Goal: Navigation & Orientation: Find specific page/section

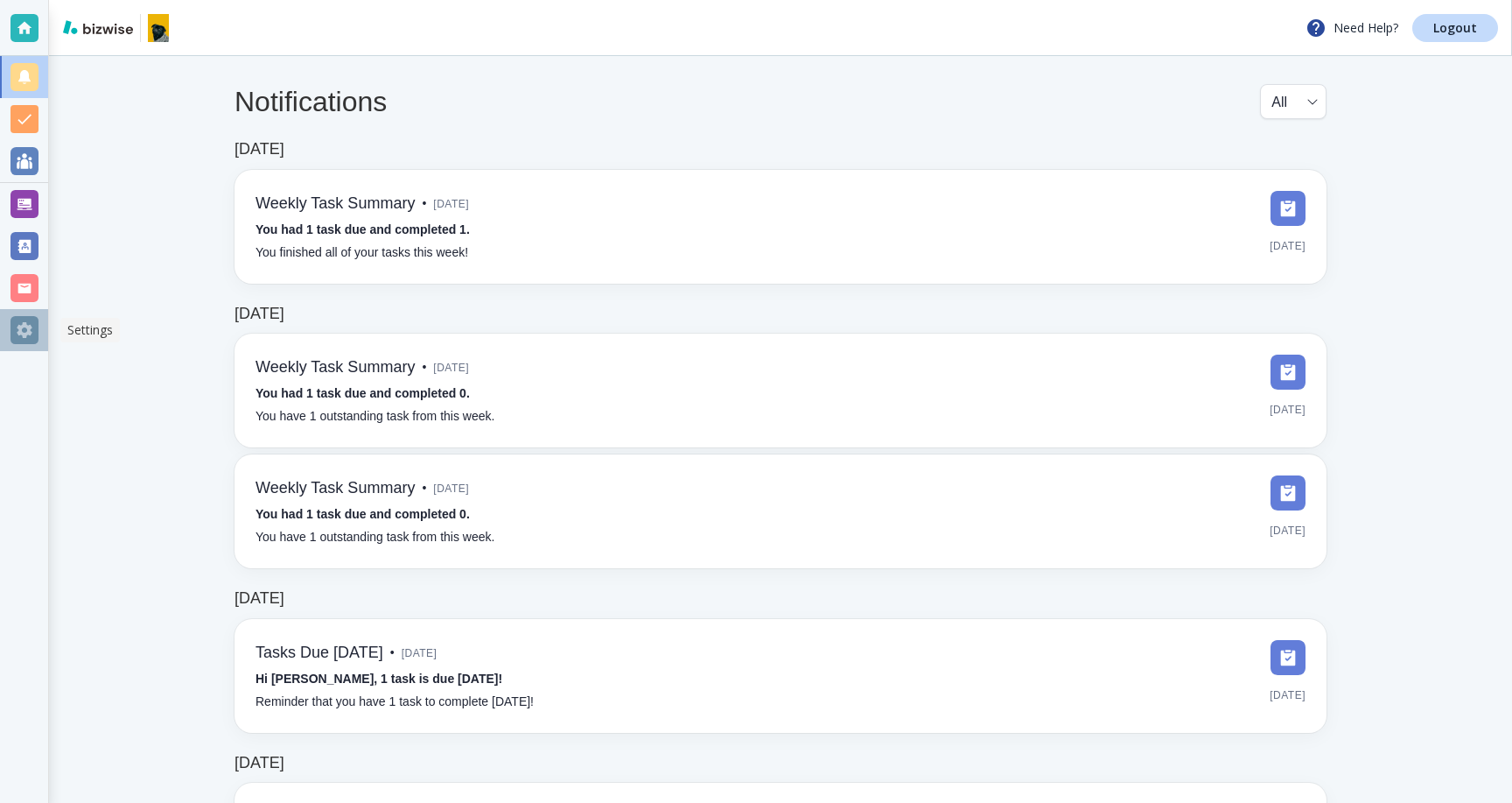
click at [36, 335] on div at bounding box center [25, 330] width 28 height 28
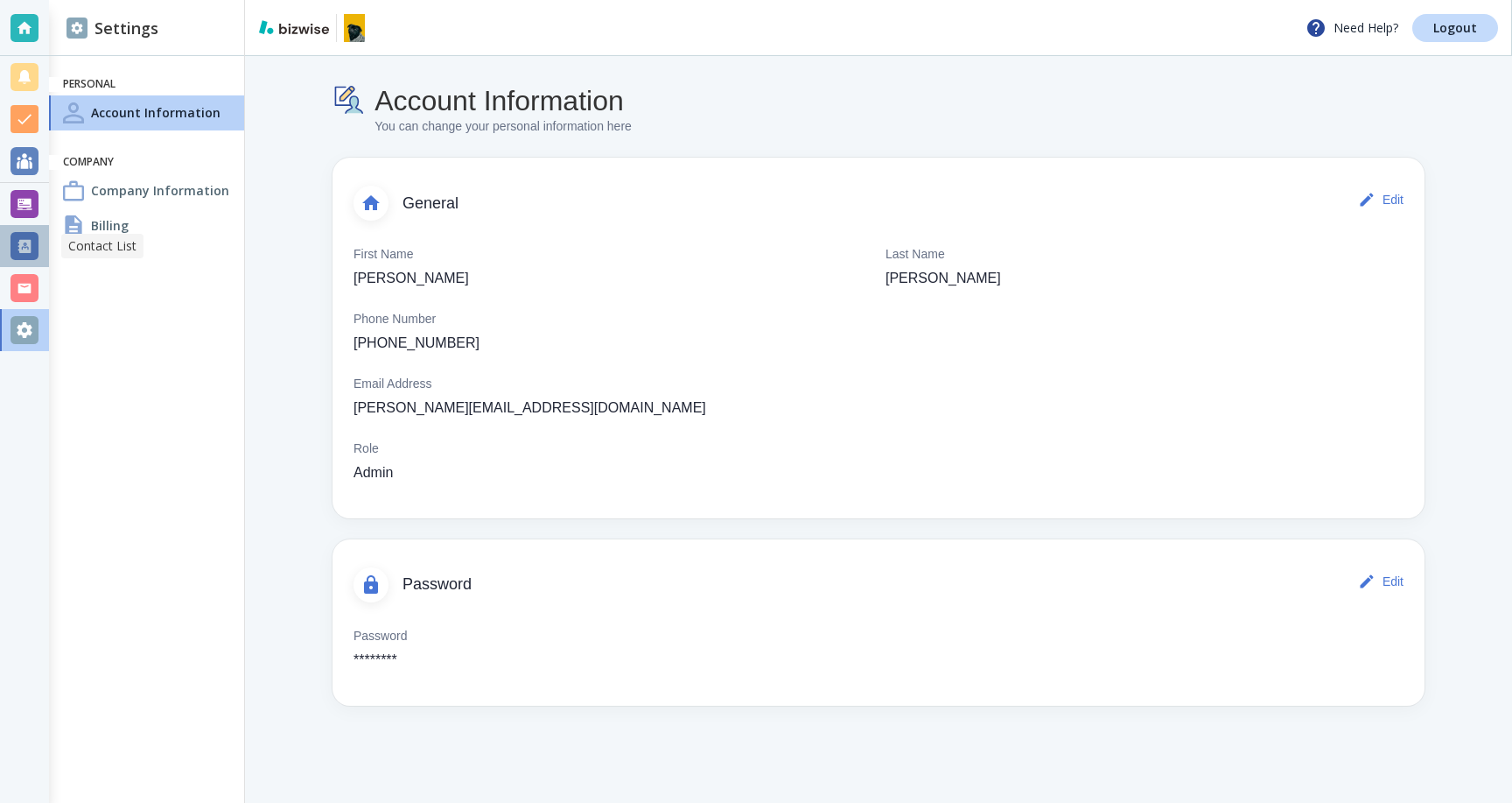
click at [15, 239] on div at bounding box center [25, 245] width 28 height 28
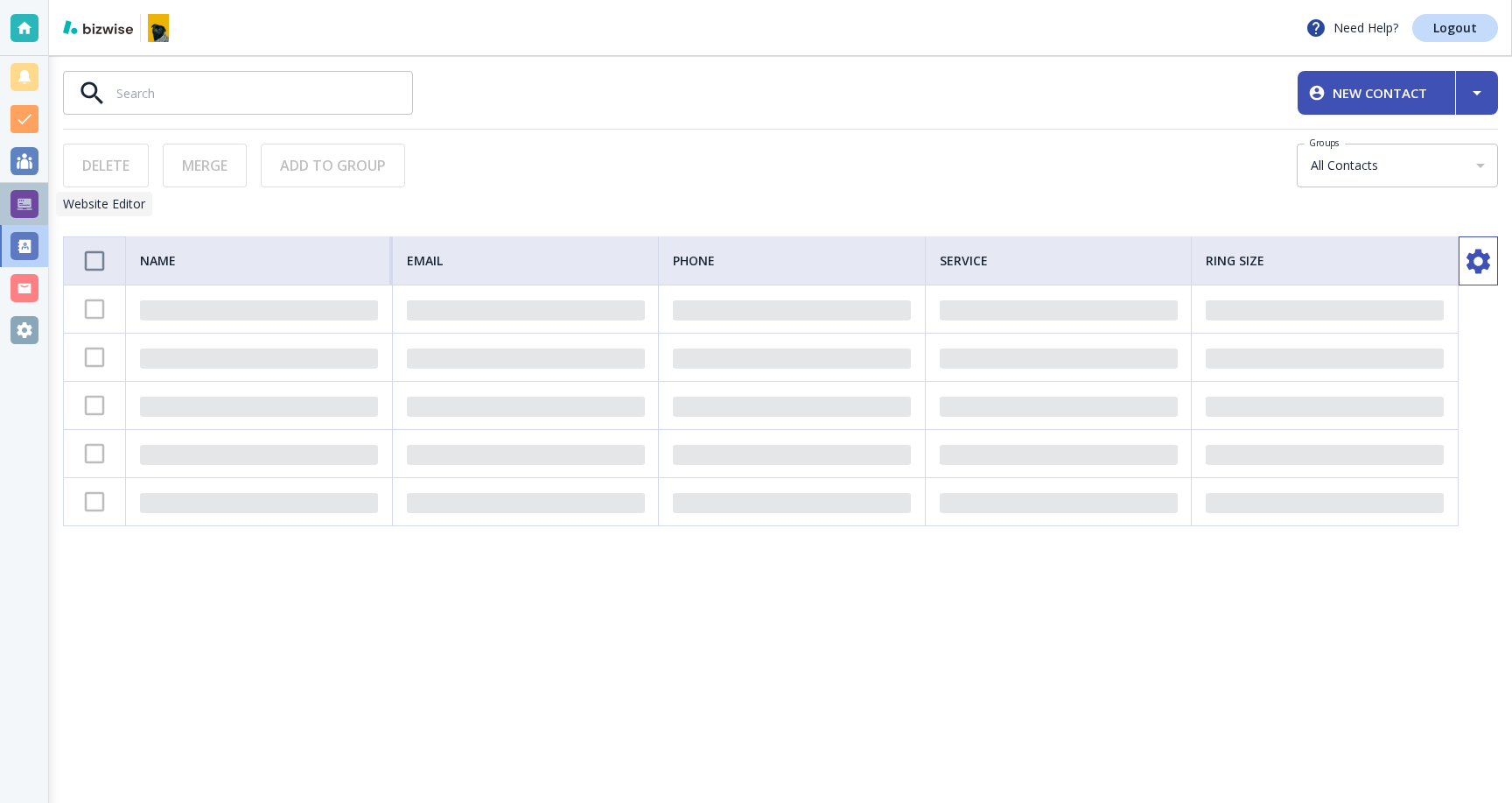
click at [22, 206] on div at bounding box center [25, 203] width 28 height 28
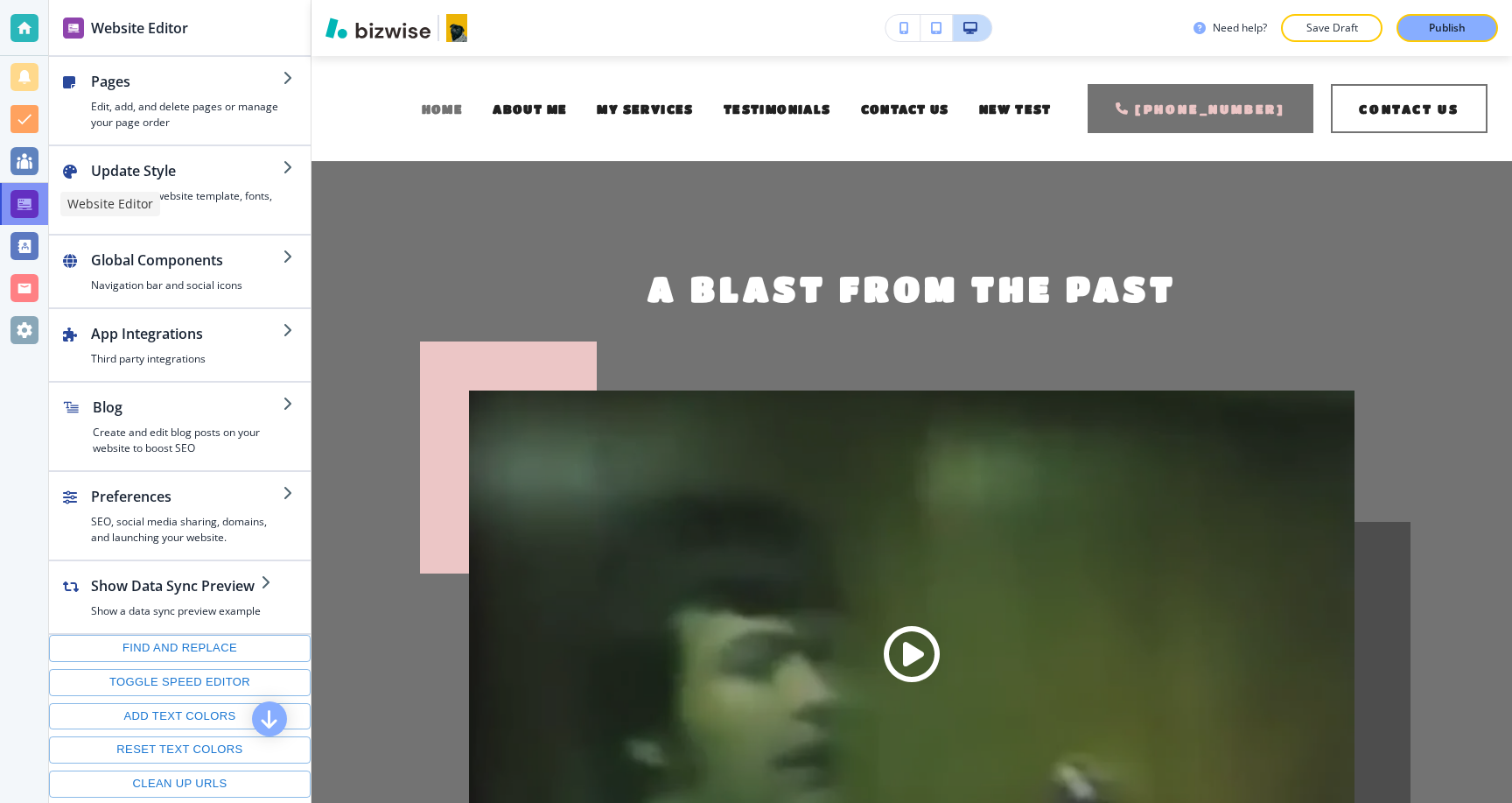
click at [22, 206] on div at bounding box center [25, 203] width 28 height 28
click at [23, 35] on div at bounding box center [25, 27] width 28 height 28
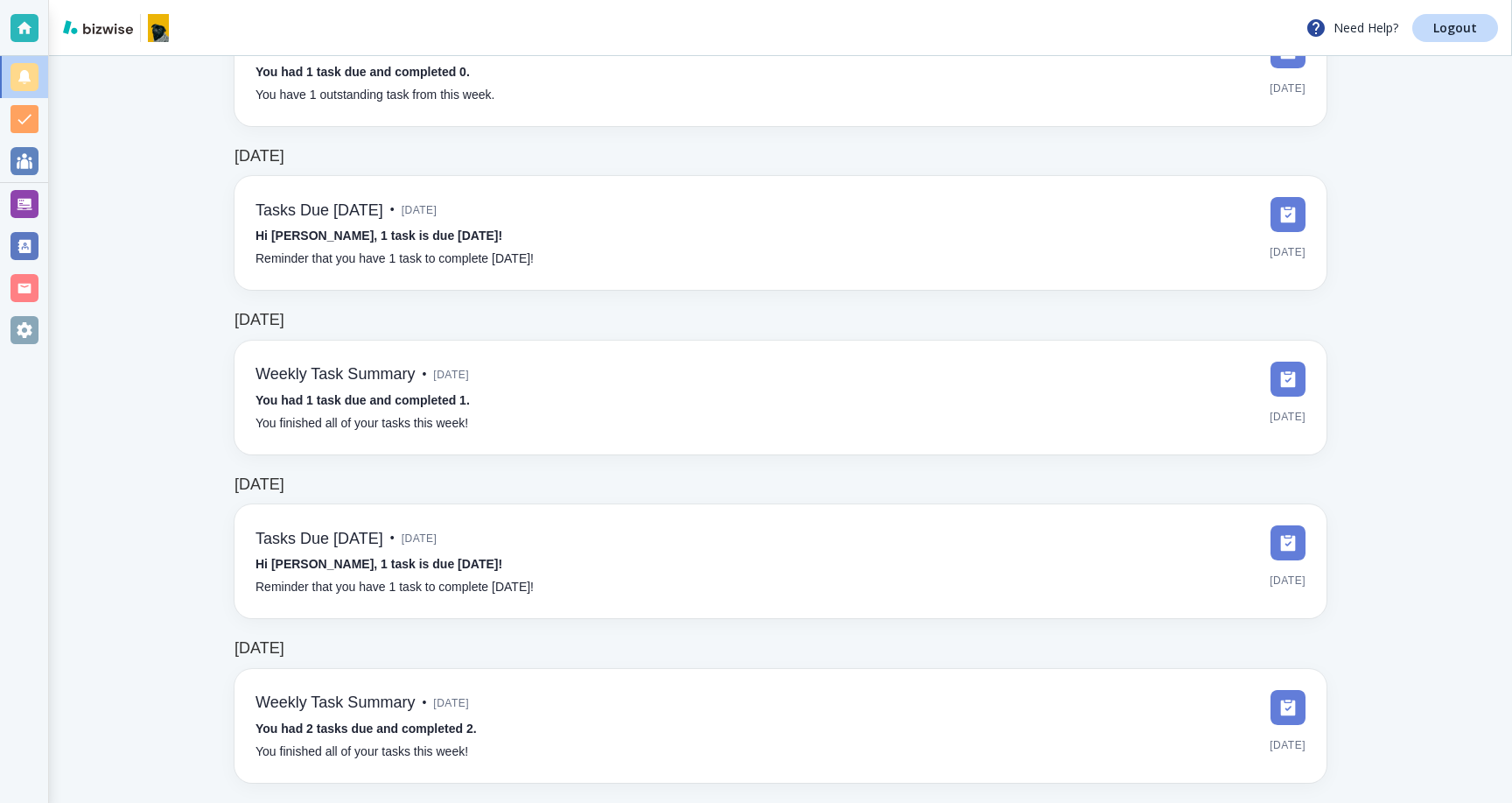
scroll to position [2452, 0]
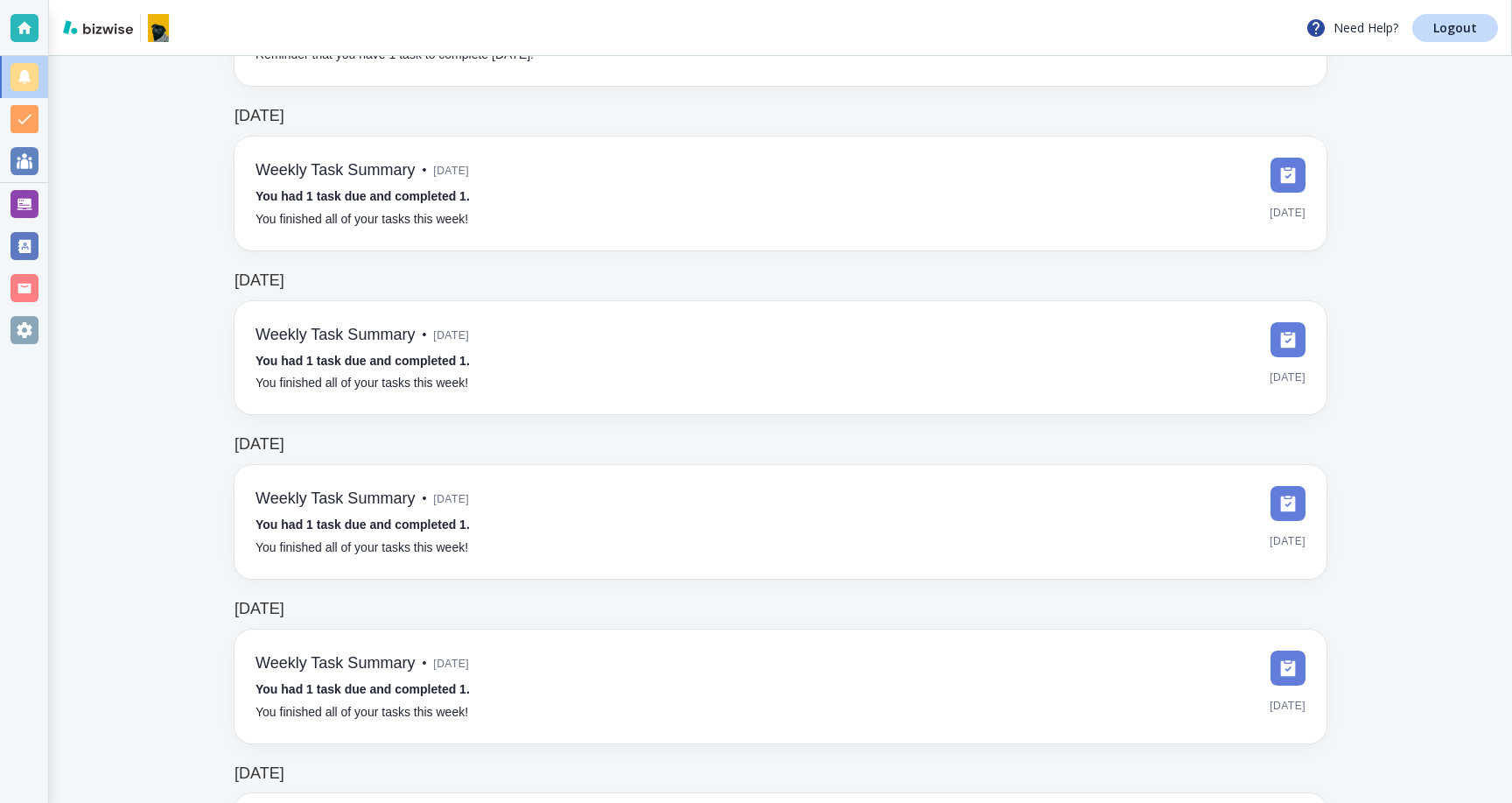
click at [32, 328] on div at bounding box center [25, 330] width 28 height 28
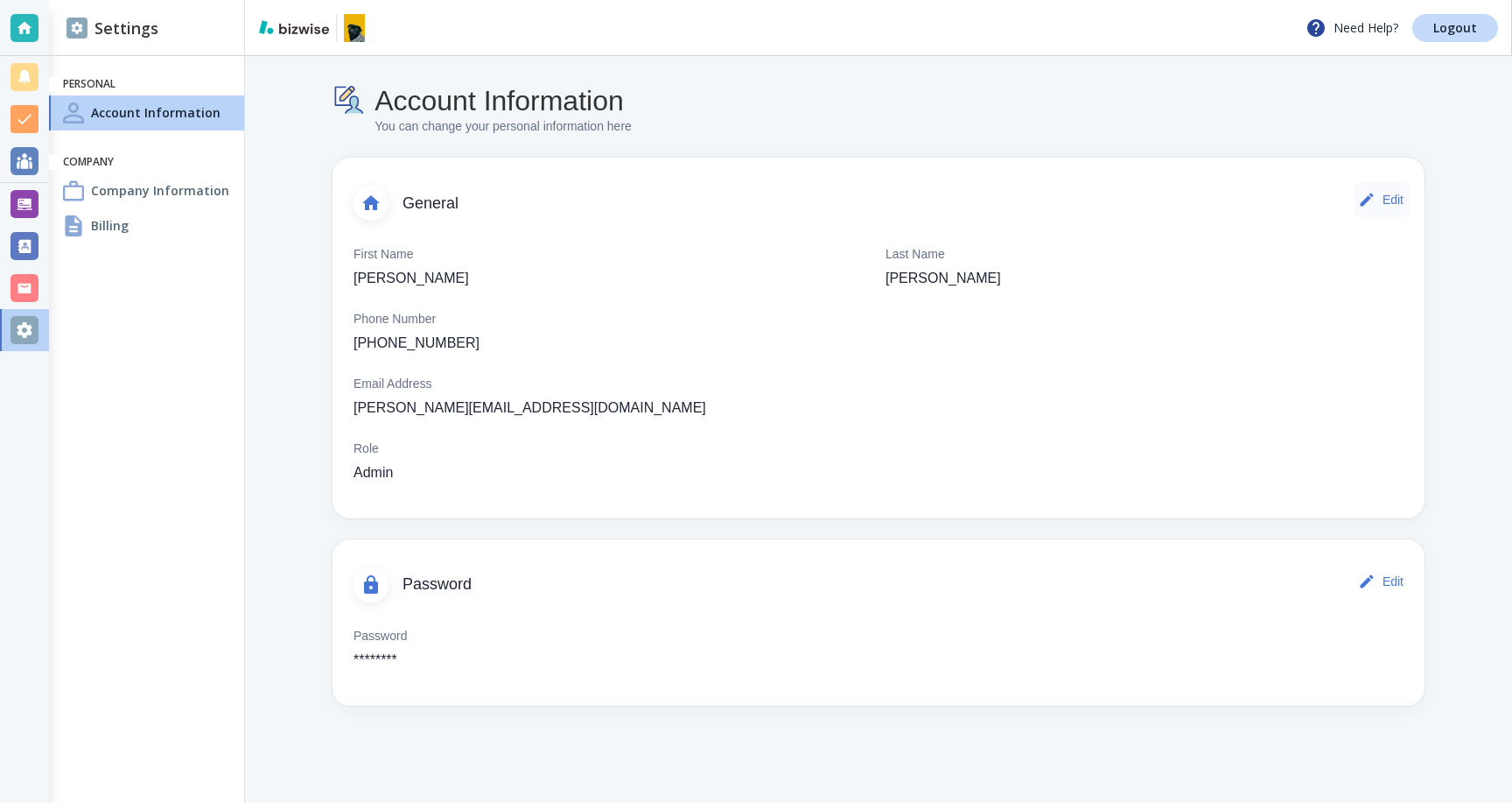
click at [1373, 204] on icon "button" at bounding box center [1366, 199] width 17 height 17
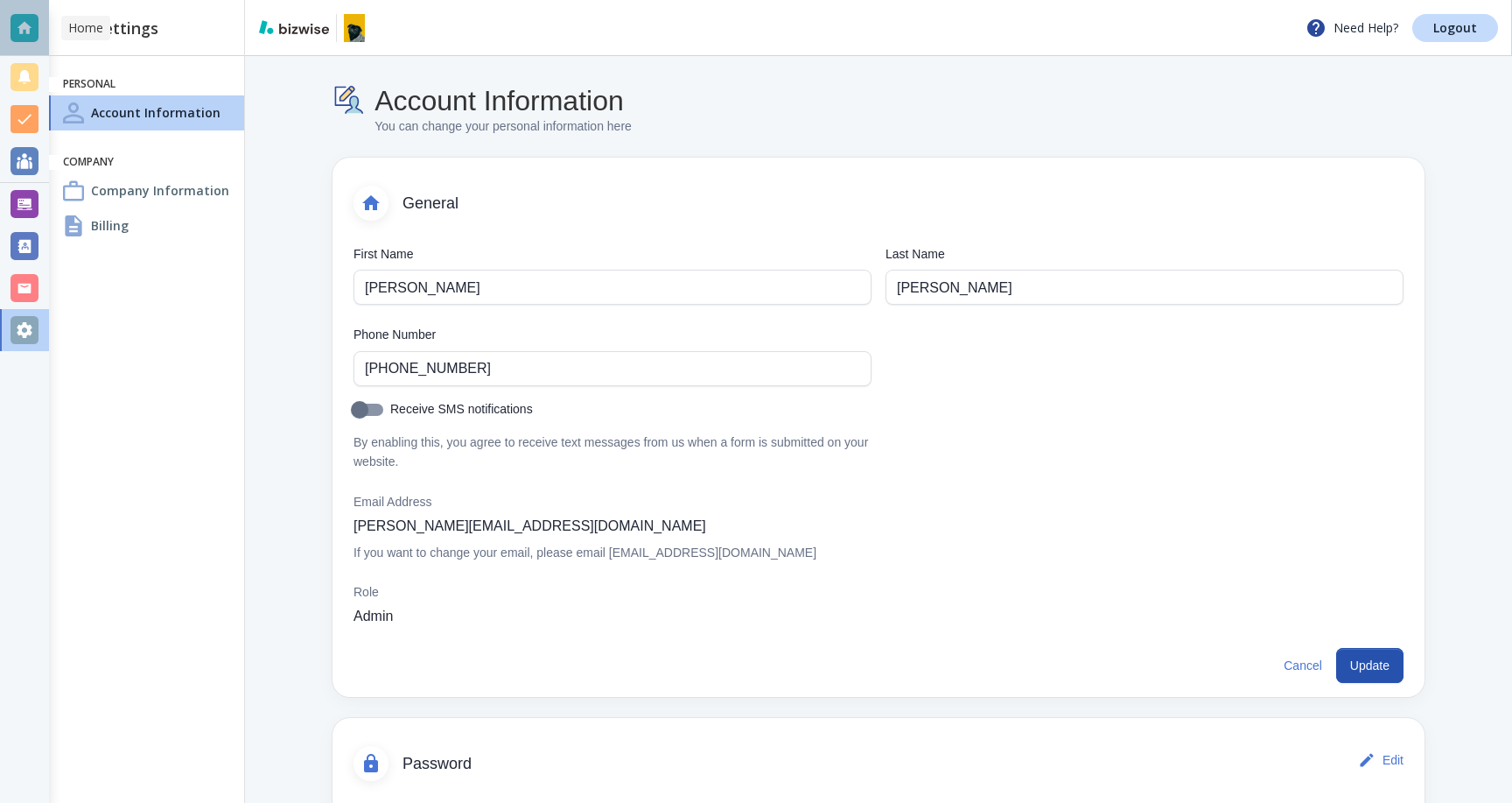
click at [26, 15] on div at bounding box center [25, 27] width 28 height 28
